Goal: Task Accomplishment & Management: Manage account settings

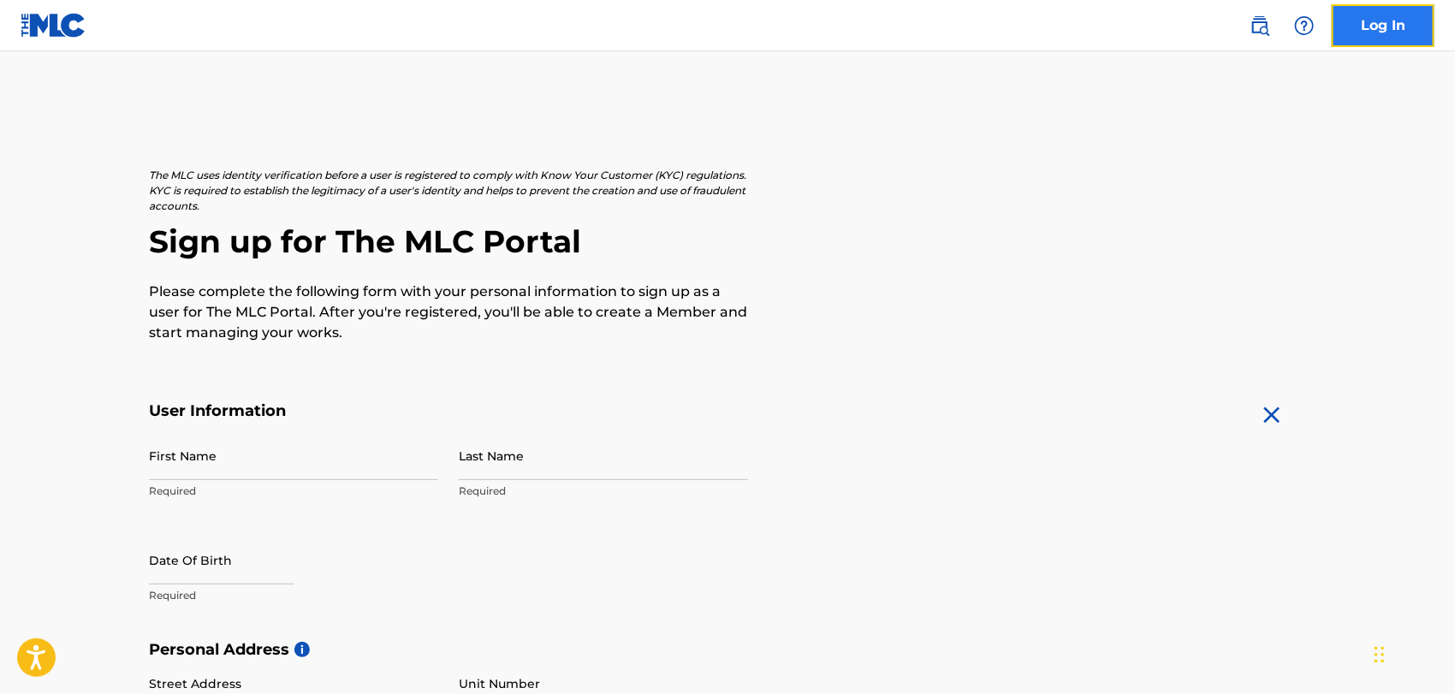
click at [1369, 22] on link "Log In" at bounding box center [1383, 25] width 103 height 43
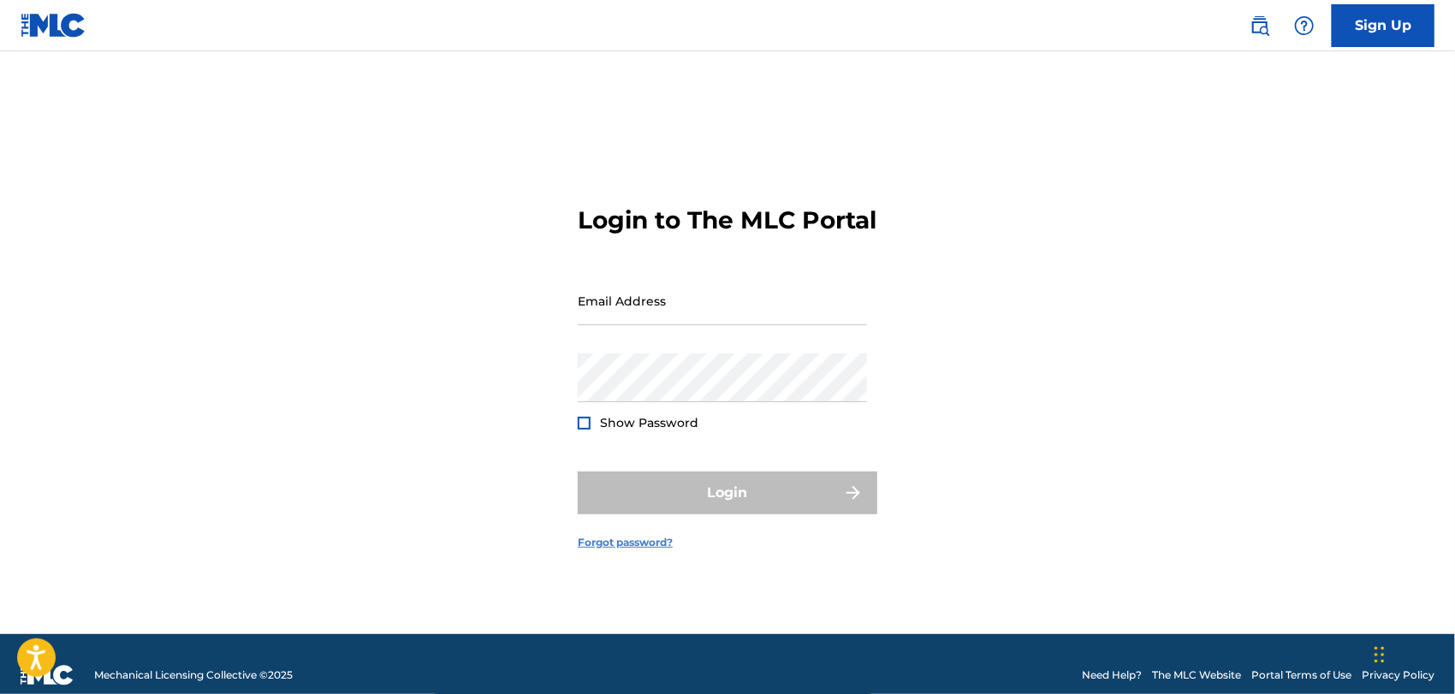
click at [616, 550] on link "Forgot password?" at bounding box center [625, 542] width 95 height 15
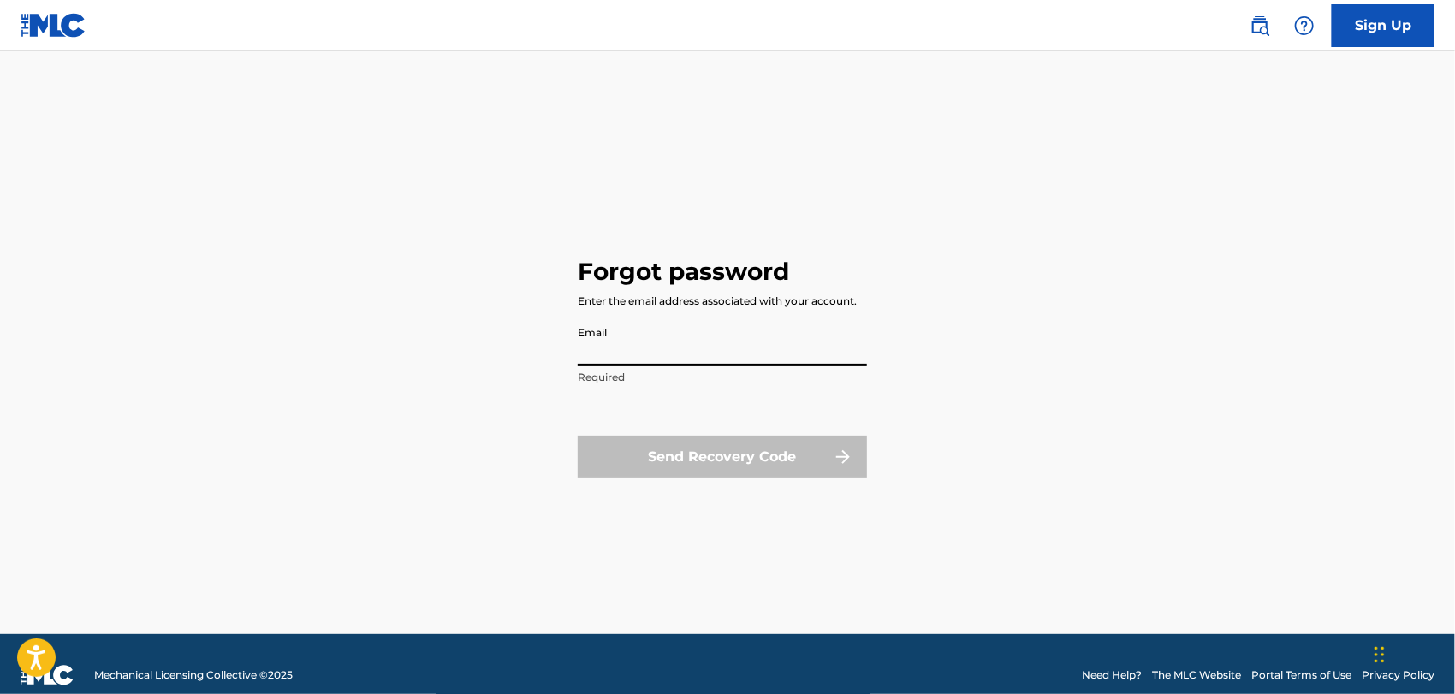
click at [614, 347] on input "Email" at bounding box center [722, 341] width 289 height 49
type input "[EMAIL_ADDRESS][DOMAIN_NAME]"
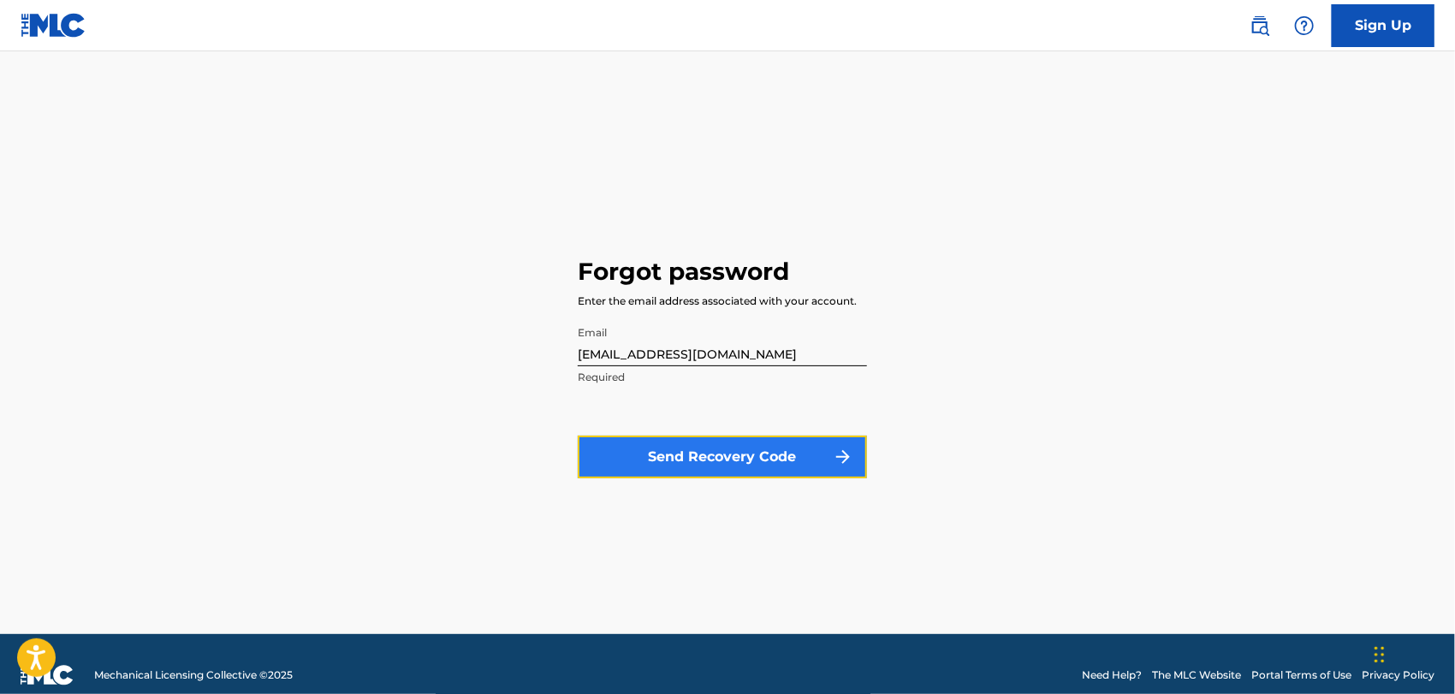
click at [745, 457] on button "Send Recovery Code" at bounding box center [722, 457] width 289 height 43
